Goal: Find specific page/section: Find specific page/section

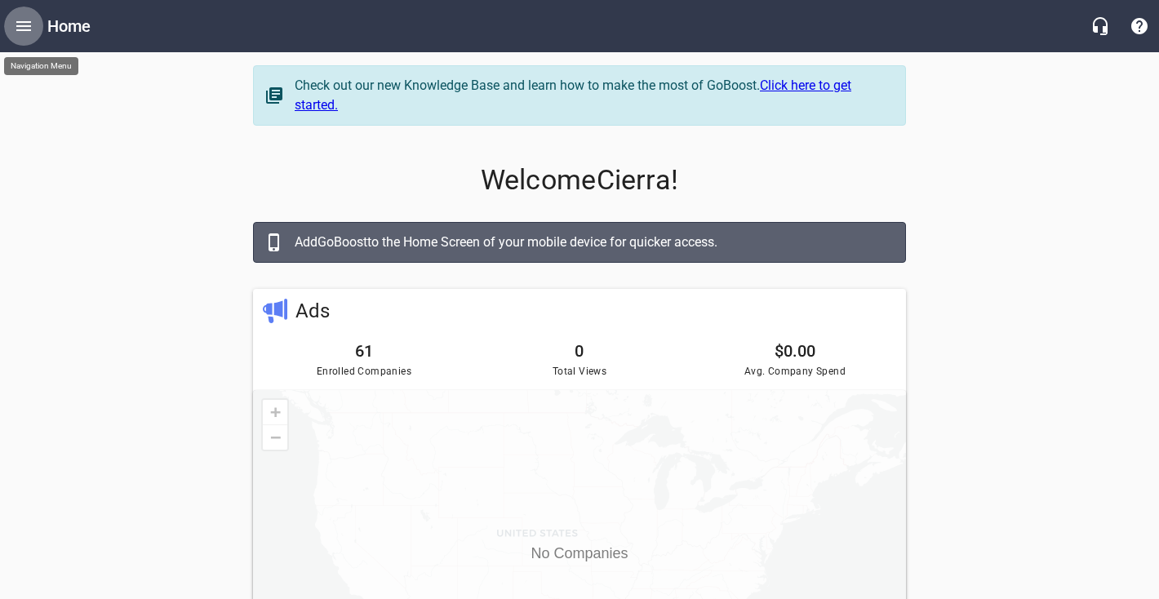
click at [31, 30] on icon "Open drawer" at bounding box center [24, 26] width 20 height 20
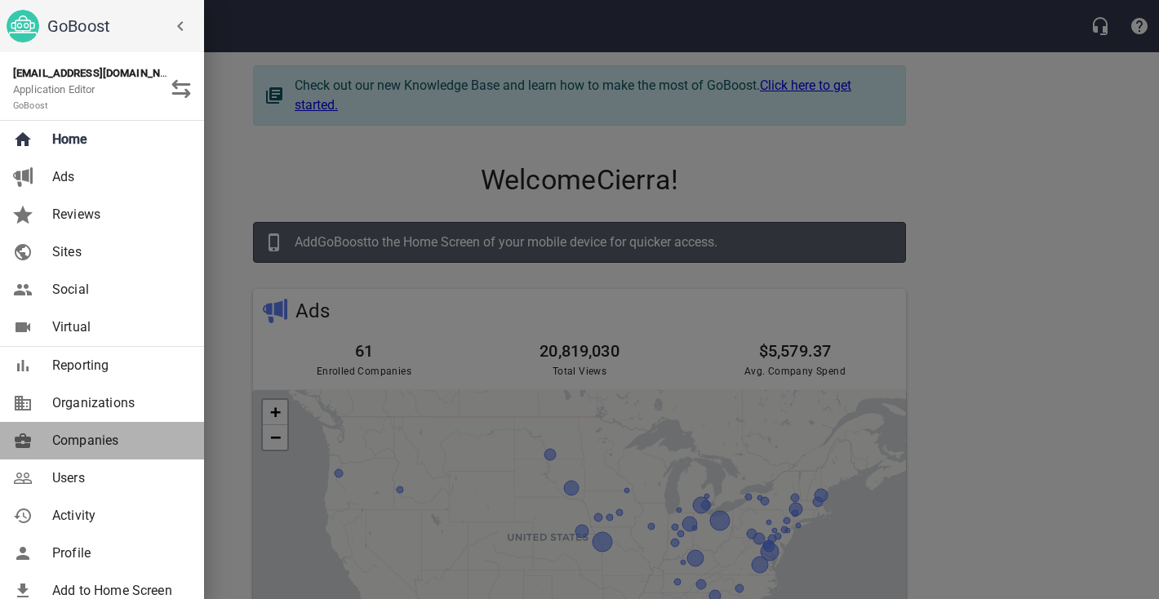
click at [76, 443] on span "Companies" at bounding box center [118, 441] width 132 height 20
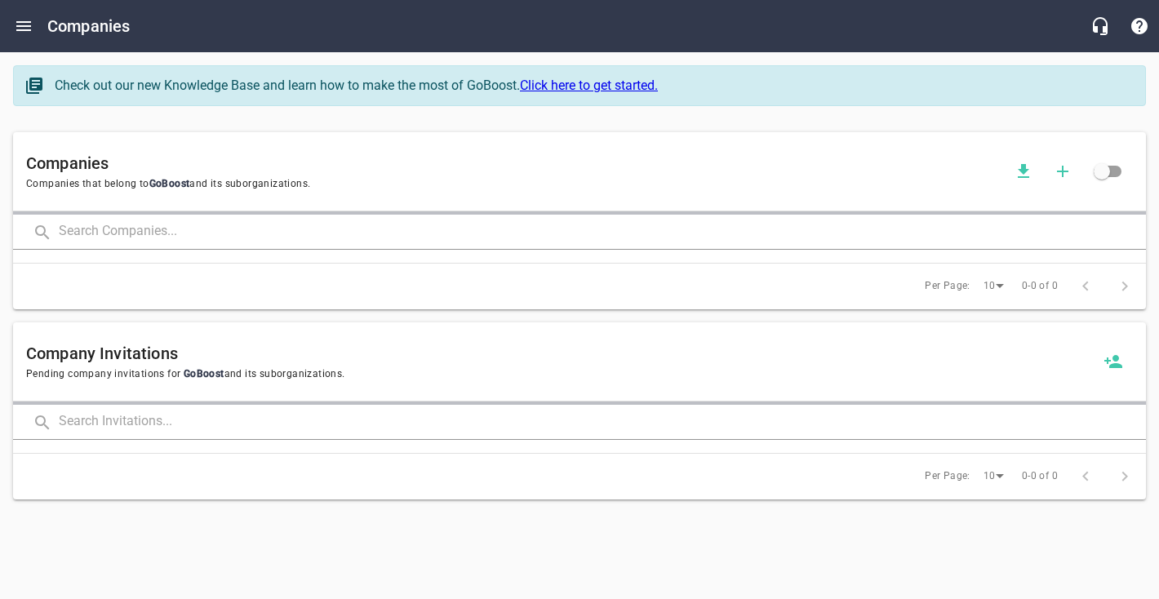
click at [100, 224] on input "text" at bounding box center [602, 232] width 1087 height 35
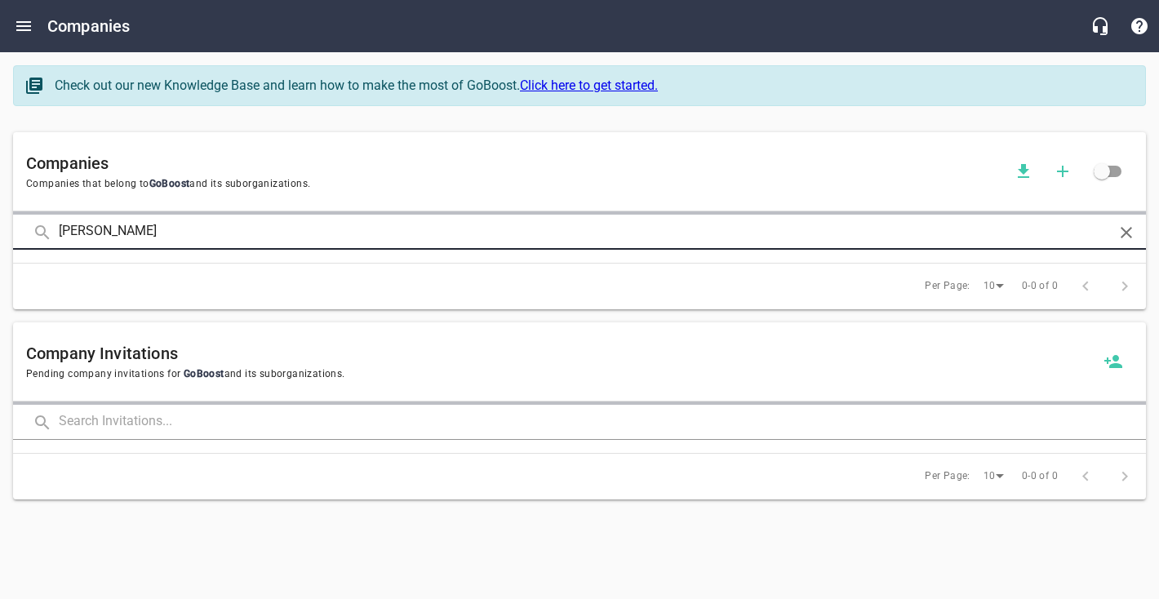
type input "[PERSON_NAME]"
click button at bounding box center [0, 0] width 0 height 0
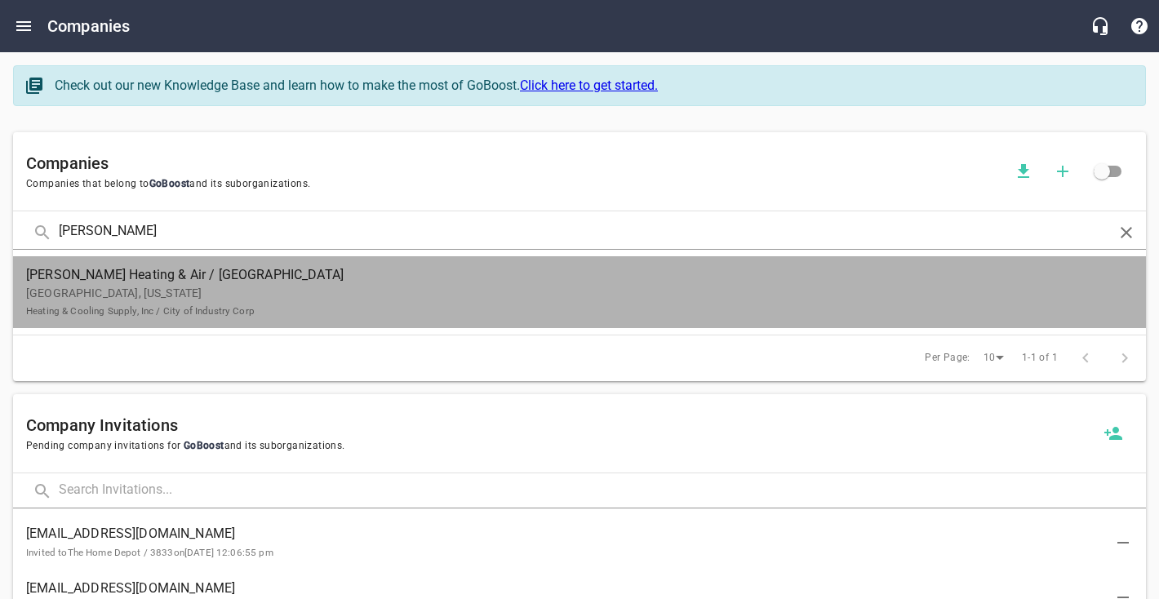
click at [217, 301] on p "[GEOGRAPHIC_DATA], [US_STATE] Heating & Cooling Supply, Inc / City of Industry …" at bounding box center [566, 302] width 1081 height 34
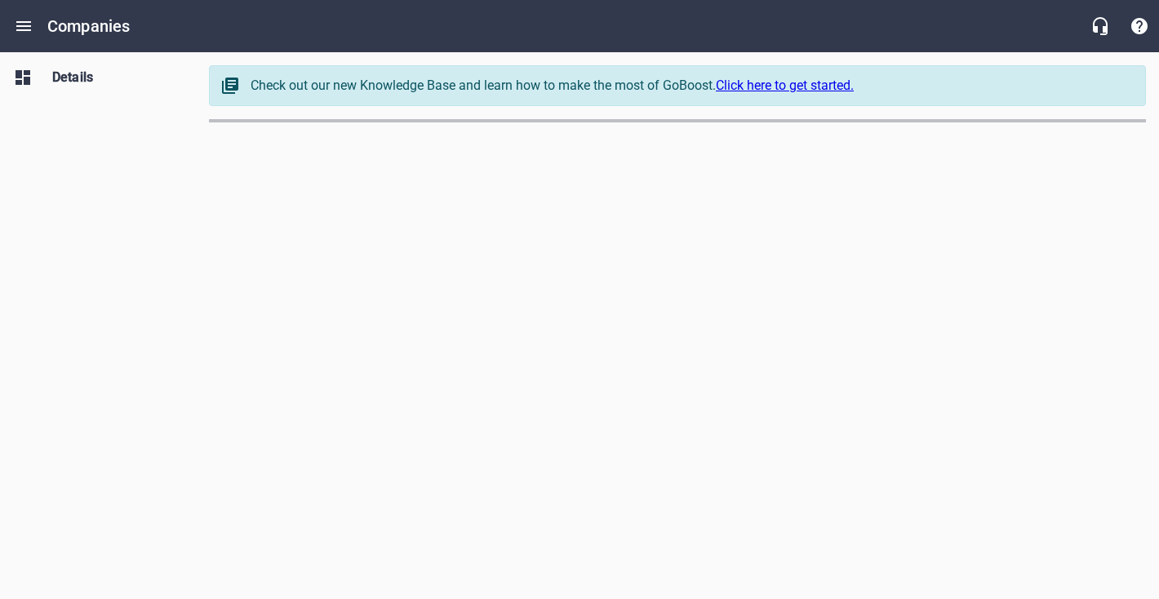
select select "[US_STATE]"
select select "62"
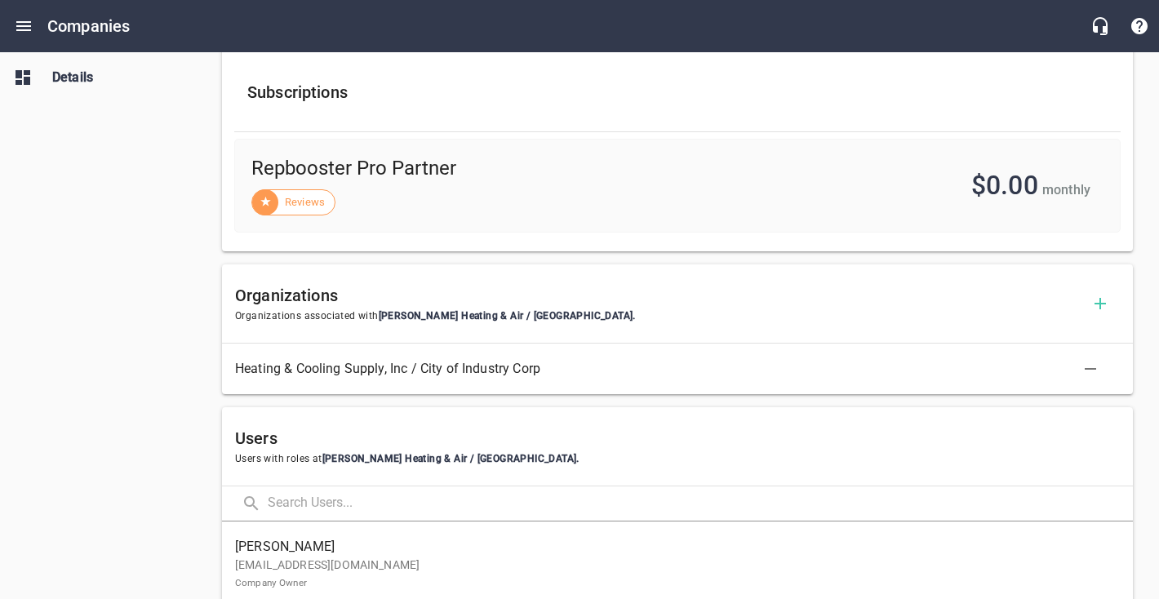
scroll to position [853, 0]
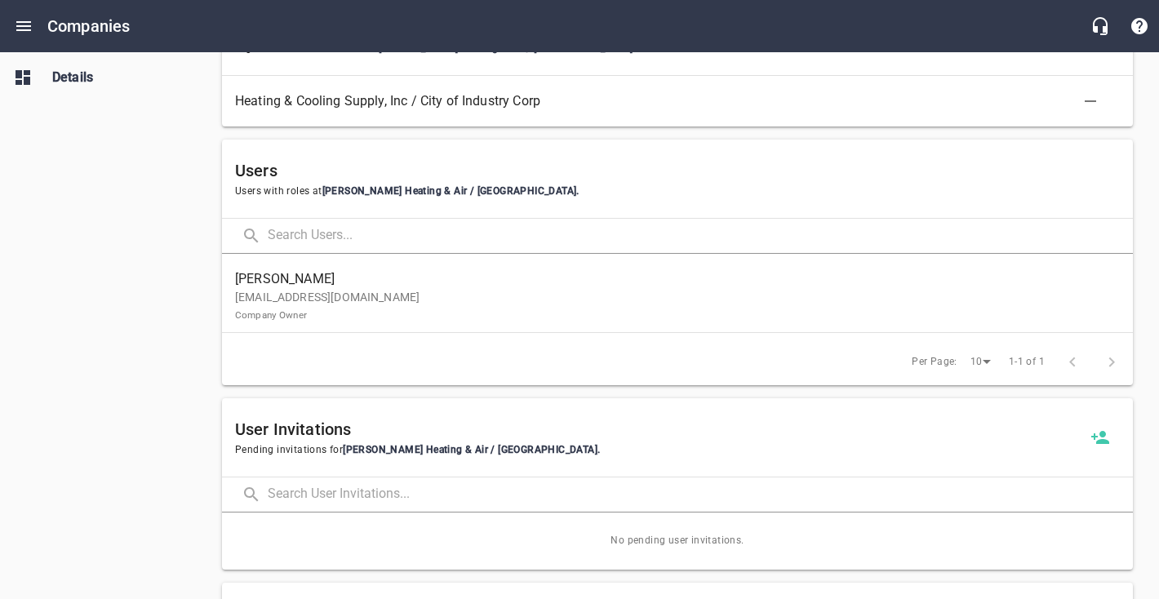
click at [393, 296] on p "[EMAIL_ADDRESS][DOMAIN_NAME] Company Owner" at bounding box center [671, 306] width 872 height 34
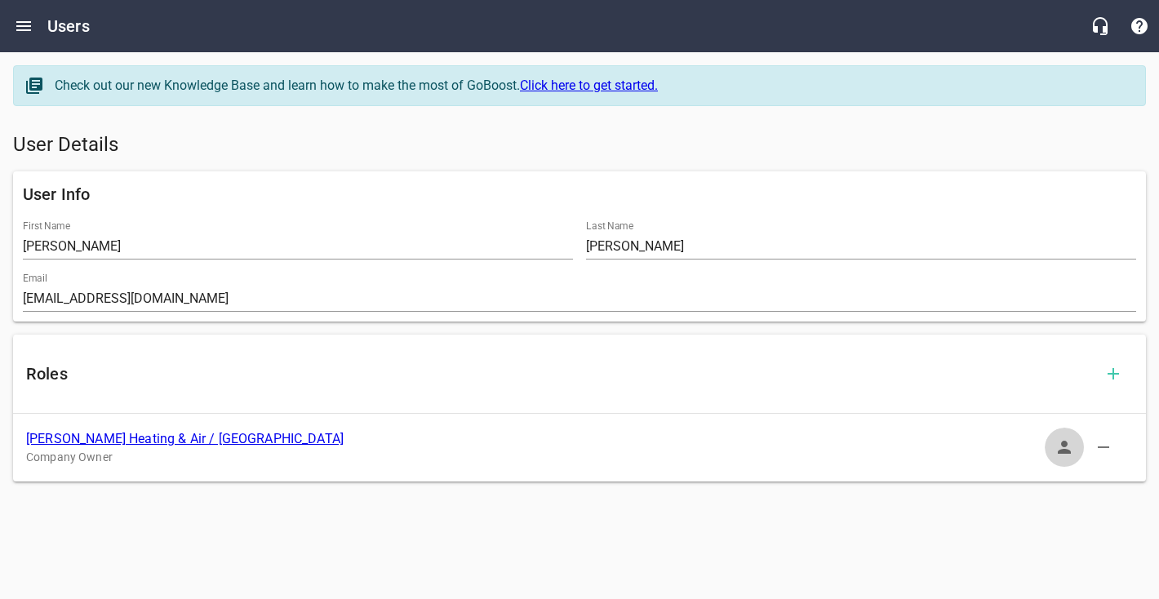
click at [1054, 454] on icon "button" at bounding box center [1064, 447] width 20 height 20
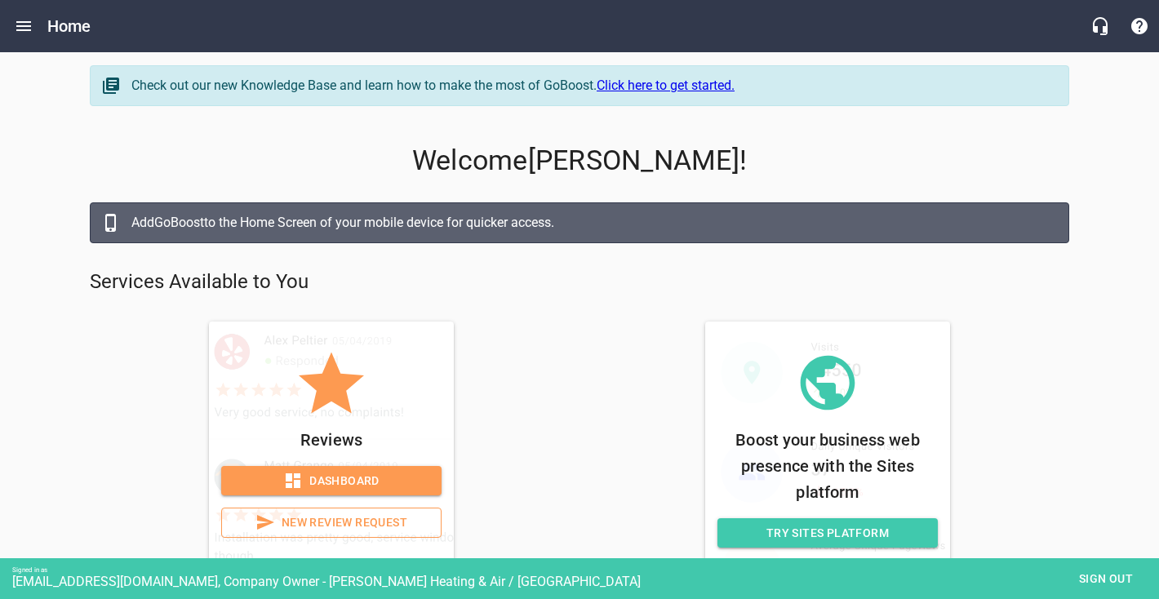
scroll to position [64, 0]
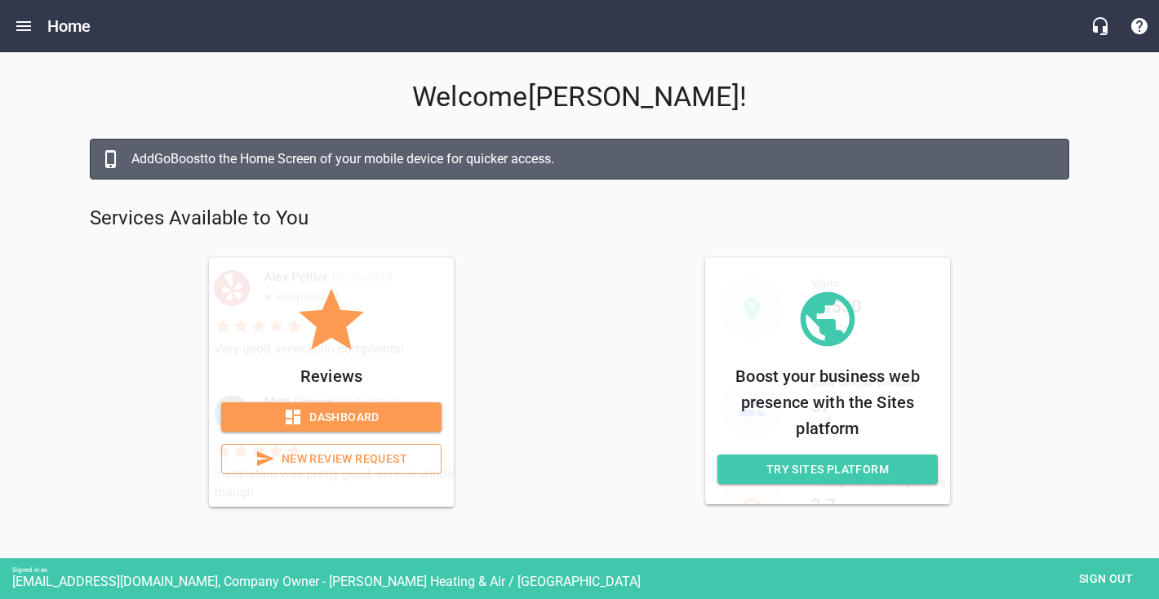
click at [384, 421] on span "Dashboard" at bounding box center [331, 417] width 194 height 20
